Goal: Information Seeking & Learning: Check status

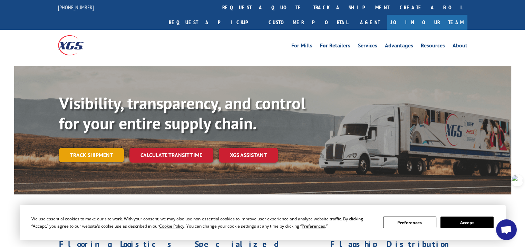
click at [88, 148] on link "Track shipment" at bounding box center [91, 155] width 65 height 15
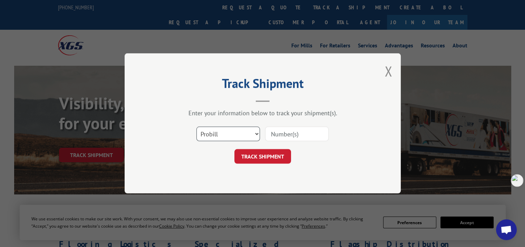
click at [223, 134] on select "Select category... Probill BOL PO" at bounding box center [229, 134] width 64 height 15
select select "bol"
click at [197, 127] on select "Select category... Probill BOL PO" at bounding box center [229, 134] width 64 height 15
click at [290, 133] on input at bounding box center [297, 134] width 64 height 15
paste input "7059531"
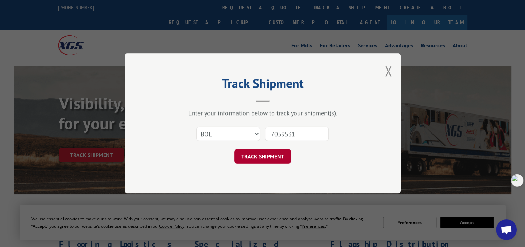
type input "7059531"
click at [278, 158] on button "TRACK SHIPMENT" at bounding box center [263, 156] width 57 height 15
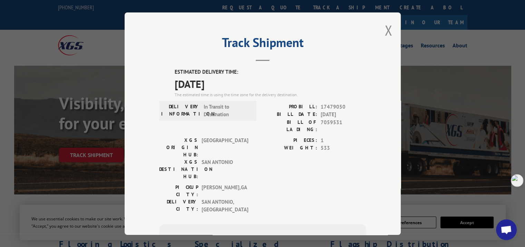
drag, startPoint x: 168, startPoint y: 70, endPoint x: 227, endPoint y: 82, distance: 60.0
click at [227, 82] on div "ESTIMATED DELIVERY TIME: [DATE] The estimated time is using the time zone for t…" at bounding box center [262, 192] width 207 height 249
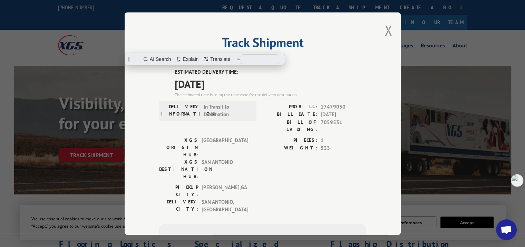
copy div "ESTIMATED DELIVERY TIME: [DATE]"
click at [386, 32] on button "Close modal" at bounding box center [389, 30] width 8 height 18
